Goal: Use online tool/utility: Utilize a website feature to perform a specific function

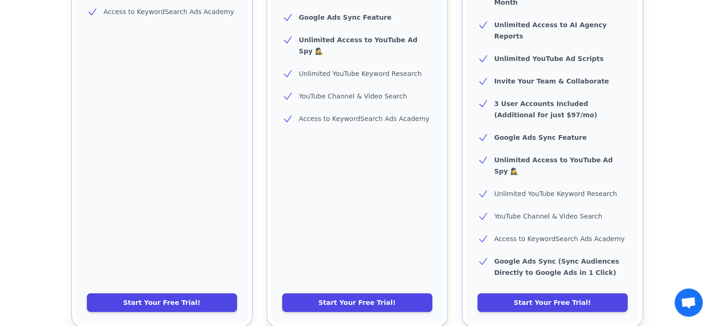
scroll to position [378, 0]
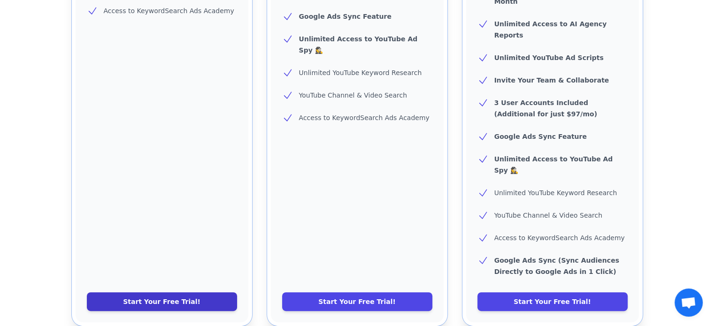
click at [221, 293] on link "Start Your Free Trial!" at bounding box center [162, 302] width 150 height 19
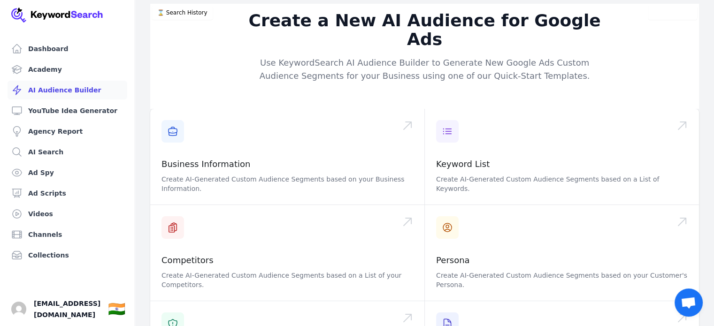
click at [293, 56] on p "Use KeywordSearch AI Audience Builder to Generate New Google Ads Custom Audienc…" at bounding box center [425, 69] width 361 height 26
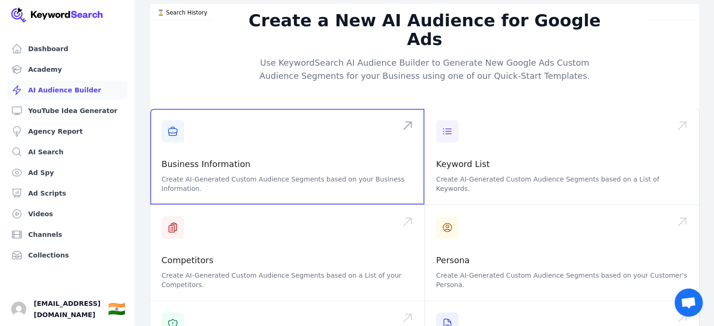
click at [302, 117] on span at bounding box center [287, 157] width 274 height 96
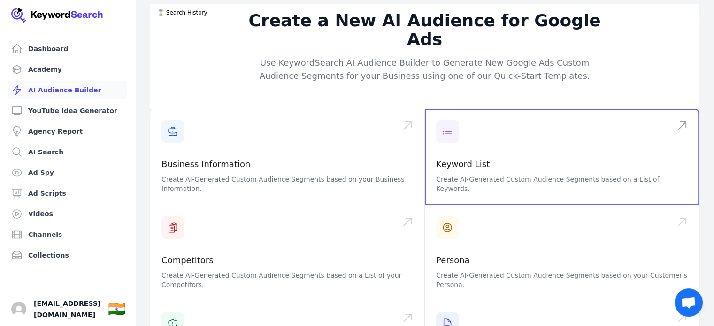
click at [511, 133] on span at bounding box center [562, 157] width 274 height 96
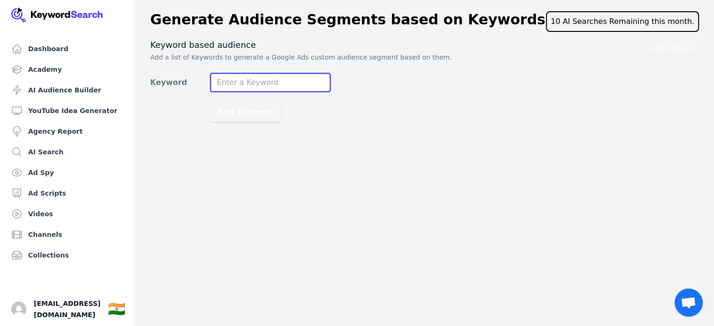
click at [260, 80] on input "Keyword" at bounding box center [270, 82] width 120 height 19
click at [242, 86] on input "D2C Busine" at bounding box center [270, 82] width 120 height 19
type input "D2C"
click at [210, 103] on button "Add Keyword" at bounding box center [245, 112] width 71 height 19
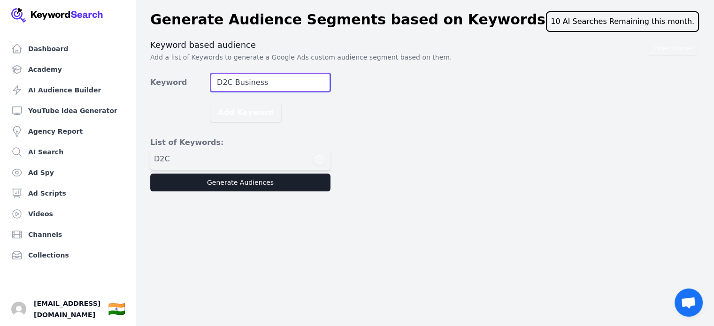
type input "D2C Business"
click at [210, 103] on button "Add Keyword" at bounding box center [245, 112] width 71 height 19
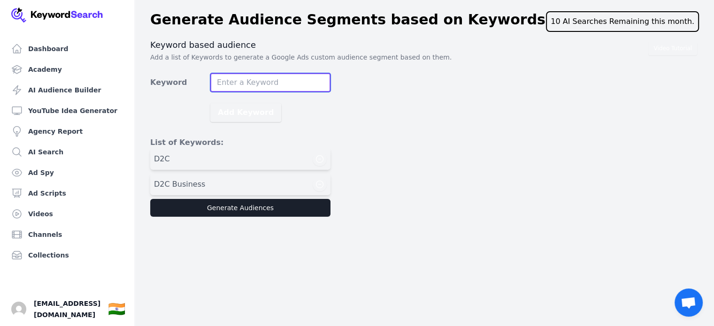
paste input "ecommerce"
type input "ecommerce"
click at [210, 103] on button "Add Keyword" at bounding box center [245, 112] width 71 height 19
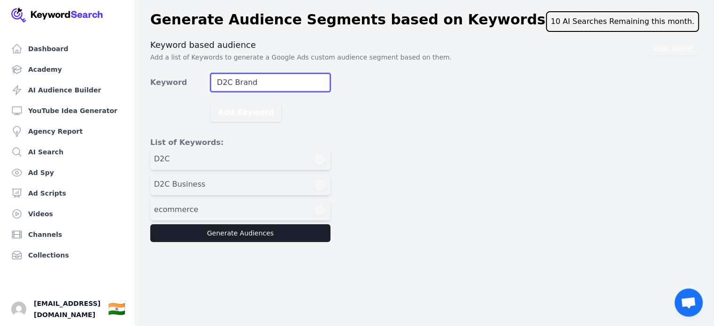
type input "D2C Brand"
click at [210, 103] on button "Add Keyword" at bounding box center [245, 112] width 71 height 19
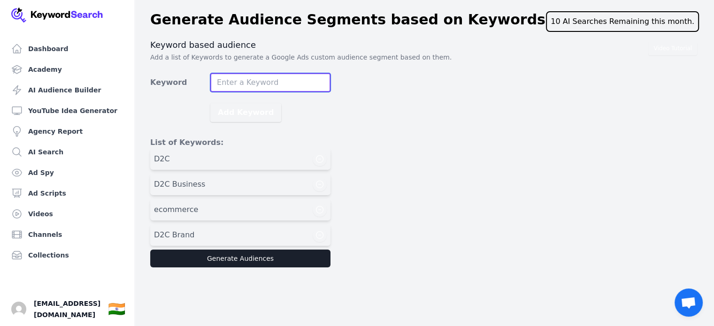
paste input "ecommerce"
type input "ecommerce Brand"
click at [210, 103] on button "Add Keyword" at bounding box center [245, 112] width 71 height 19
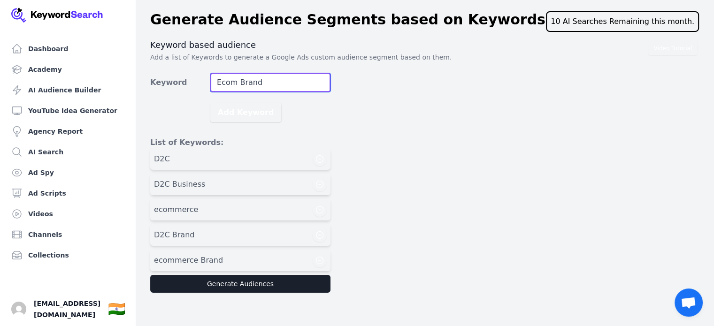
type input "Ecom Brand"
click at [210, 103] on button "Add Keyword" at bounding box center [245, 112] width 71 height 19
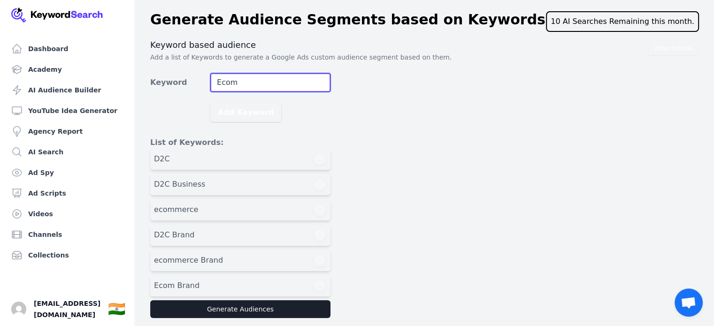
type input "Ecom"
click at [210, 103] on button "Add Keyword" at bounding box center [245, 112] width 71 height 19
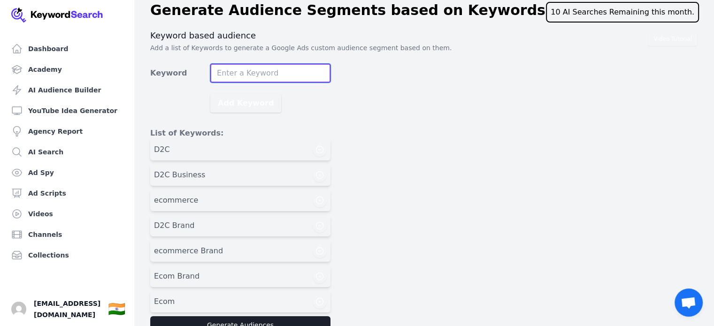
scroll to position [17, 0]
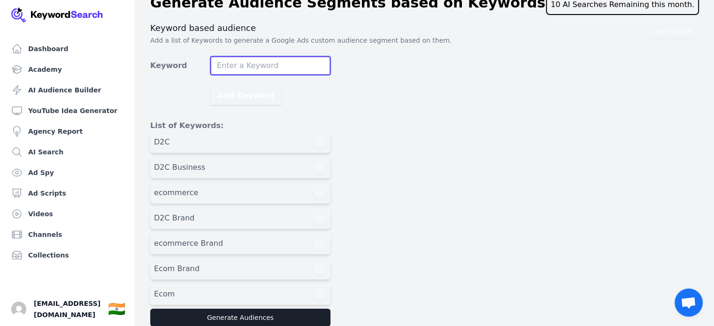
paste input "shopify"
type input "shopify"
click at [210, 86] on button "Add Keyword" at bounding box center [245, 95] width 71 height 19
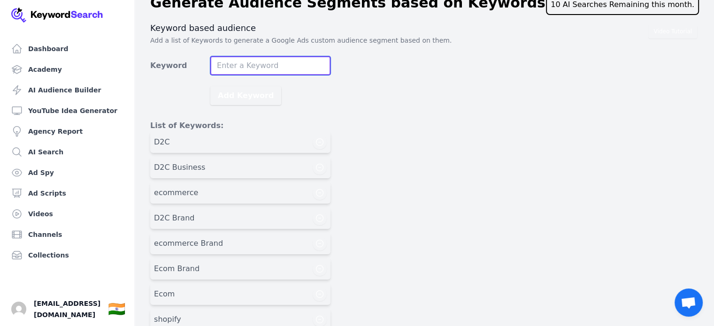
scroll to position [55, 0]
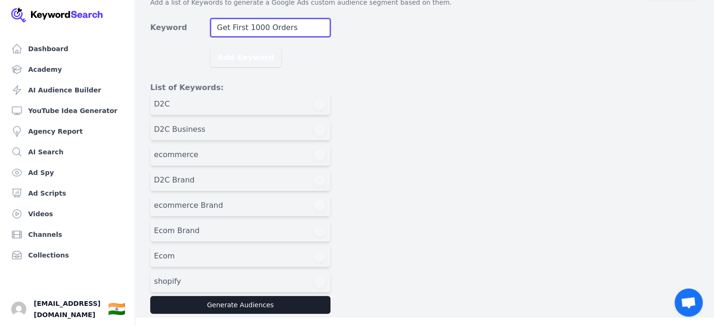
type input "Get First 1000 Orders"
click at [210, 48] on button "Add Keyword" at bounding box center [245, 57] width 71 height 19
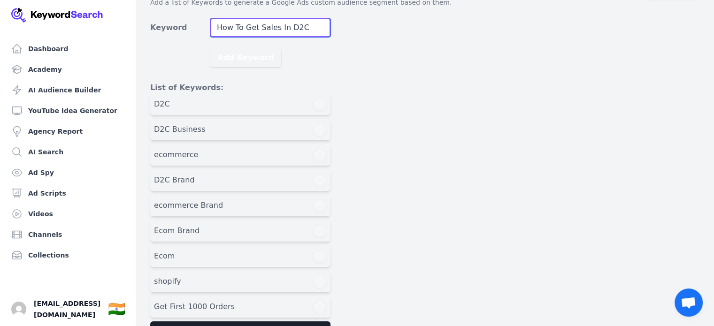
type input "How To Get Sales In D2C"
click at [210, 48] on button "Add Keyword" at bounding box center [245, 57] width 71 height 19
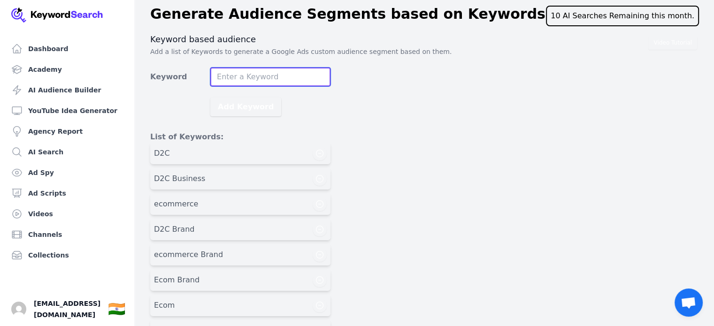
scroll to position [4, 0]
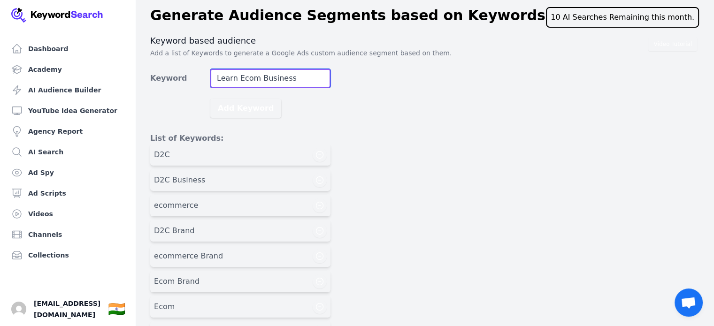
type input "Learn Ecom Business"
click at [210, 99] on button "Add Keyword" at bounding box center [245, 108] width 71 height 19
type input "Learn D2C Business"
click at [210, 99] on button "Add Keyword" at bounding box center [245, 108] width 71 height 19
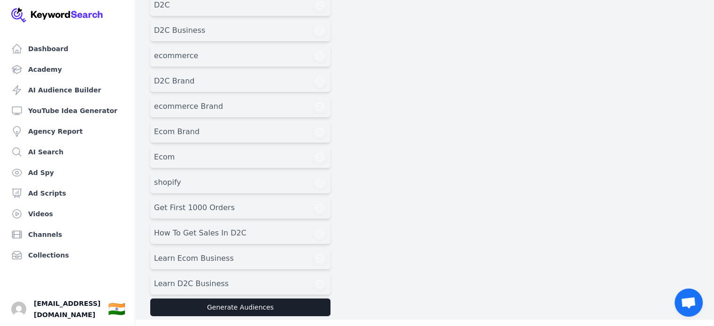
scroll to position [156, 0]
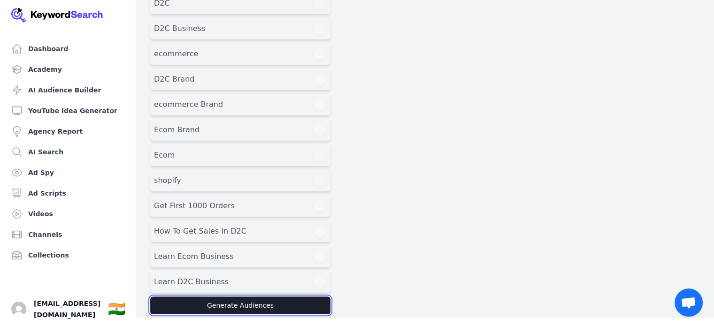
click at [233, 303] on button "Generate Audiences" at bounding box center [240, 306] width 180 height 18
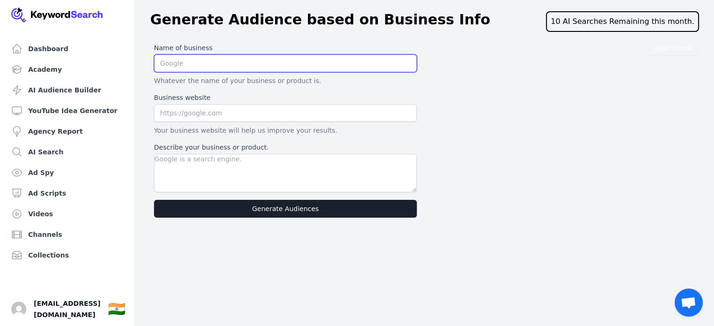
click at [285, 67] on input "text" at bounding box center [285, 63] width 263 height 18
paste input "HyperScale"
type input "HyperScale"
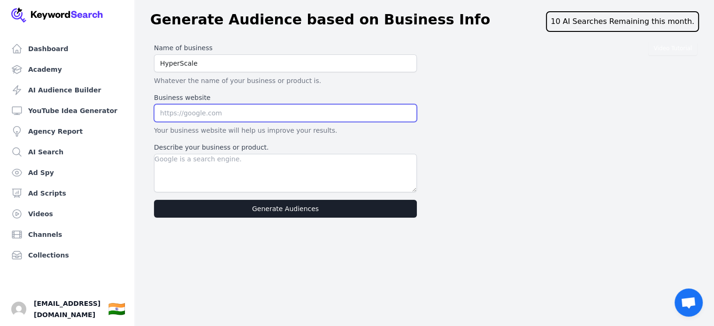
click at [207, 114] on input "text" at bounding box center [285, 113] width 263 height 18
paste input "https://bootcamp.hyperscalebusiness.com/d2c-yt/"
type input "https://bootcamp.hyperscalebusiness.com/d2c-yt/"
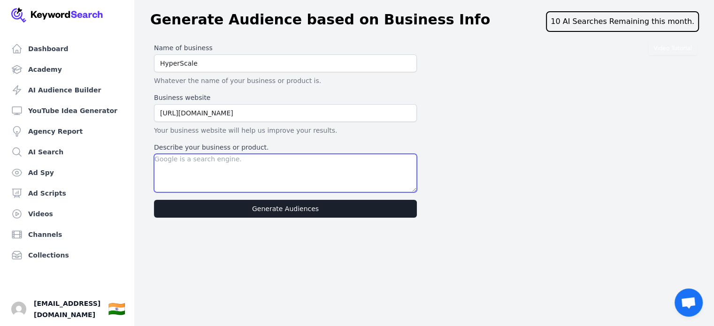
click at [243, 154] on textarea "Describe your business or product." at bounding box center [285, 173] width 263 height 39
type textarea "It's the D2C Workshop. Teaching How To Grow D2C Brand"
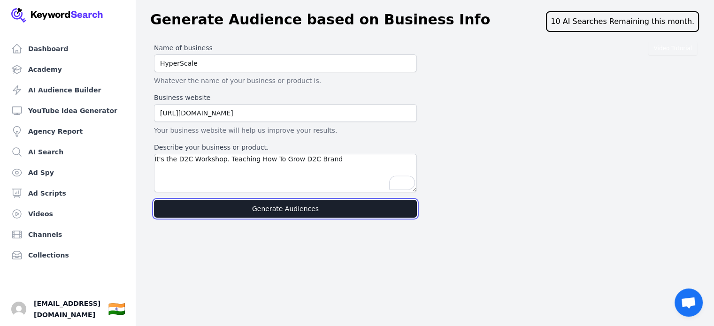
click at [233, 207] on button "Generate Audiences" at bounding box center [285, 209] width 263 height 18
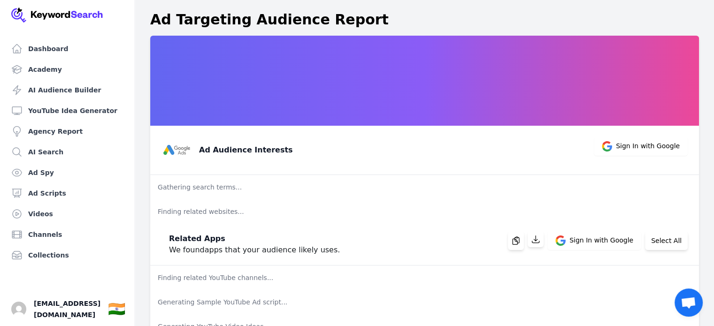
scroll to position [27, 0]
